Goal: Information Seeking & Learning: Learn about a topic

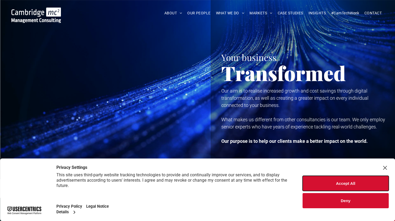
click at [353, 185] on button "Accept All" at bounding box center [346, 183] width 86 height 15
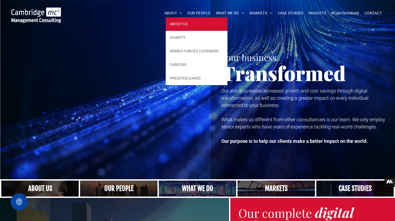
click at [173, 24] on span "ABOUT US" at bounding box center [179, 24] width 18 height 6
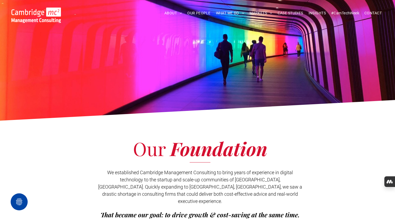
click at [39, 14] on img at bounding box center [36, 14] width 50 height 15
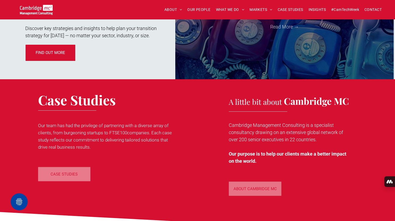
scroll to position [772, 0]
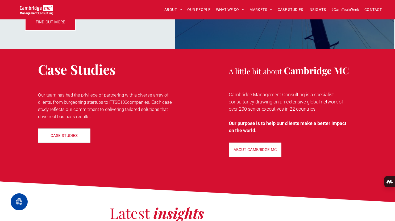
click at [241, 110] on p "Cambridge Management Consulting is a specialist consultancy drawing on an exten…" at bounding box center [289, 102] width 121 height 22
click at [248, 110] on p "Cambridge Management Consulting is a specialist consultancy drawing on an exten…" at bounding box center [289, 102] width 121 height 22
drag, startPoint x: 240, startPoint y: 109, endPoint x: 317, endPoint y: 111, distance: 77.5
click at [317, 111] on p "Cambridge Management Consulting is a specialist consultancy drawing on an exten…" at bounding box center [289, 102] width 121 height 22
copy p "200 senior executives in 22 countries"
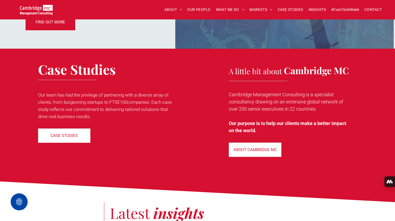
drag, startPoint x: 177, startPoint y: 126, endPoint x: 103, endPoint y: 85, distance: 85.2
click at [177, 126] on div "Case Studies Our team has had the privilege of partnering with a diverse array …" at bounding box center [131, 109] width 186 height 101
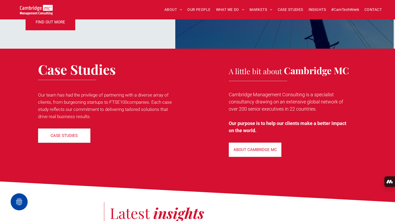
click at [104, 94] on span "Our team has had the privilege of partnering with a diverse array of clients, f…" at bounding box center [105, 105] width 134 height 27
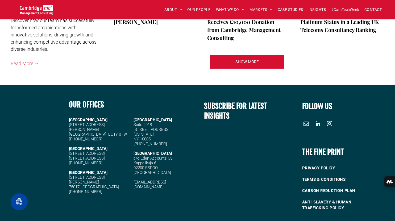
scroll to position [1179, 0]
